Goal: Find contact information: Find contact information

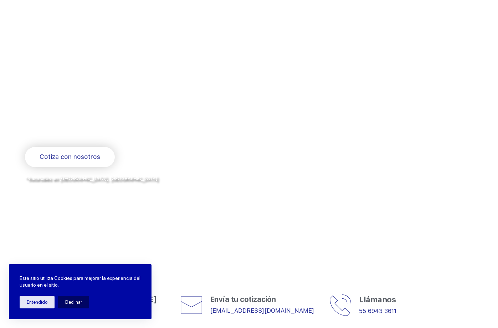
scroll to position [71, 0]
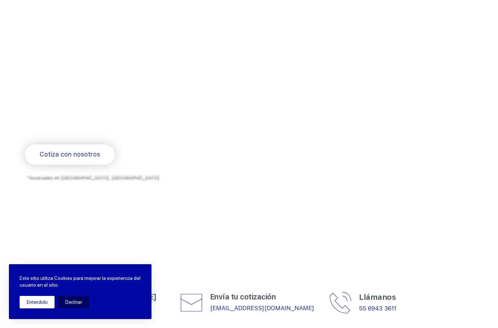
click at [48, 304] on button "Entendido" at bounding box center [37, 302] width 35 height 12
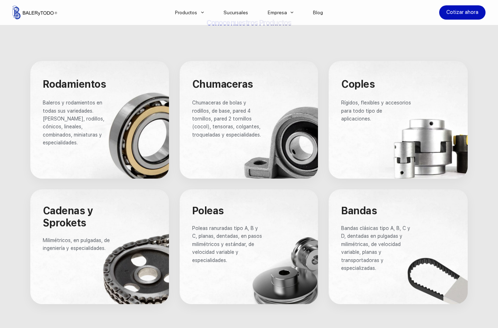
scroll to position [428, 0]
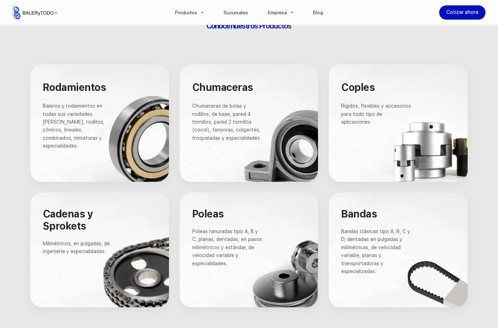
click at [63, 127] on p "Baleros y rodamientos en todas sus variedades. [PERSON_NAME], rodillos, cónicos…" at bounding box center [76, 126] width 66 height 48
click at [21, 15] on div at bounding box center [86, 12] width 149 height 25
click at [114, 46] on div "Conoce nuestros Productos" at bounding box center [249, 38] width 448 height 34
drag, startPoint x: 163, startPoint y: 43, endPoint x: 166, endPoint y: 46, distance: 4.3
click at [163, 43] on div "Conoce nuestros Productos" at bounding box center [249, 38] width 448 height 34
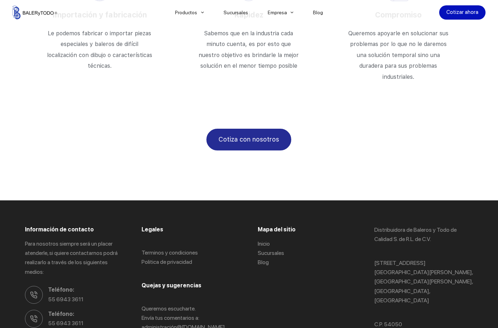
scroll to position [1360, 0]
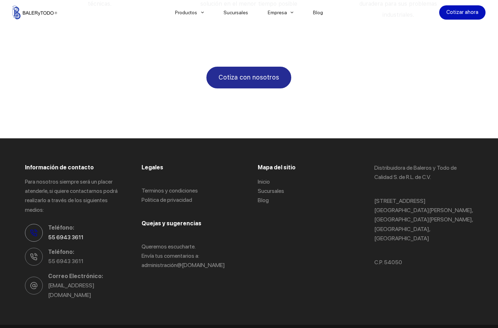
drag, startPoint x: 72, startPoint y: 220, endPoint x: 45, endPoint y: 220, distance: 27.8
click at [45, 223] on li "Teléfono: 55 6943 3611" at bounding box center [74, 232] width 99 height 19
copy link "55 6943 3611"
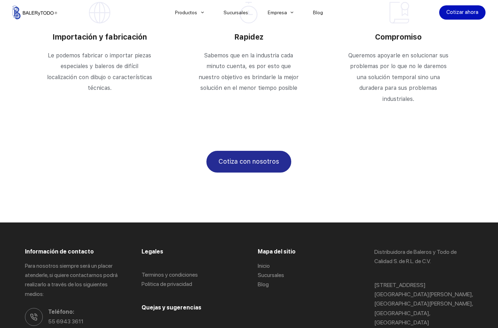
scroll to position [1146, 0]
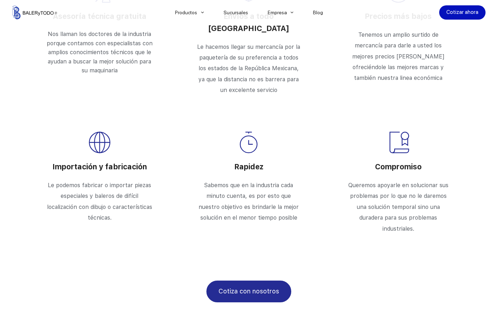
click at [116, 82] on div "Asesoría técnica gratuita Nos llaman los doctores de la industria porque contam…" at bounding box center [99, 43] width 139 height 150
